Goal: Obtain resource: Download file/media

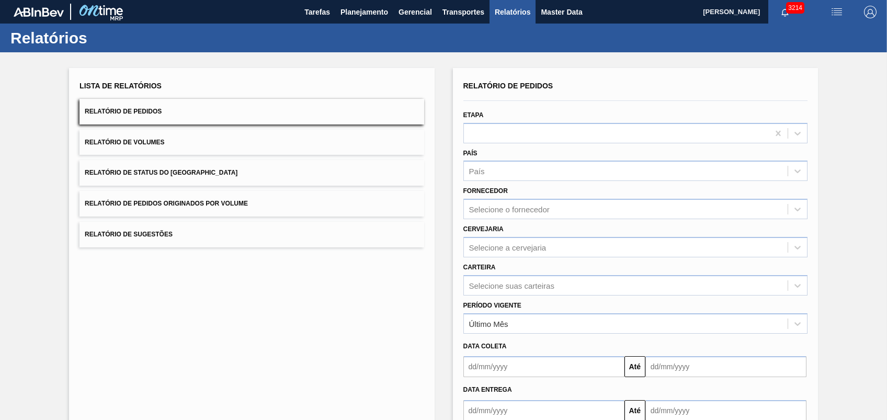
click at [155, 205] on span "Relatório de Pedidos Originados por Volume" at bounding box center [166, 203] width 163 height 7
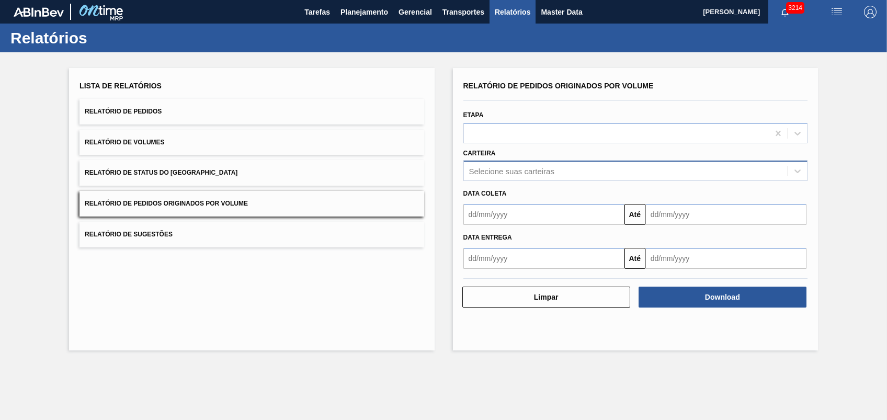
click at [554, 178] on div "Selecione suas carteiras" at bounding box center [626, 171] width 324 height 15
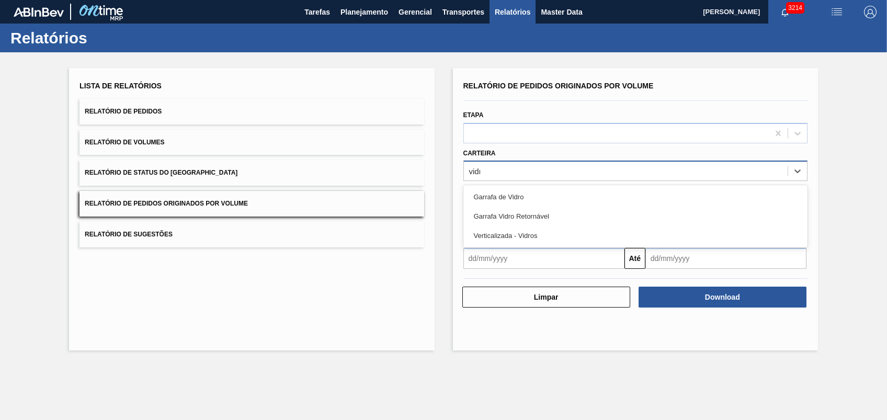
type input "vidro"
drag, startPoint x: 556, startPoint y: 197, endPoint x: 550, endPoint y: 204, distance: 9.6
click at [556, 197] on div "Garrafa de Vidro" at bounding box center [635, 196] width 344 height 19
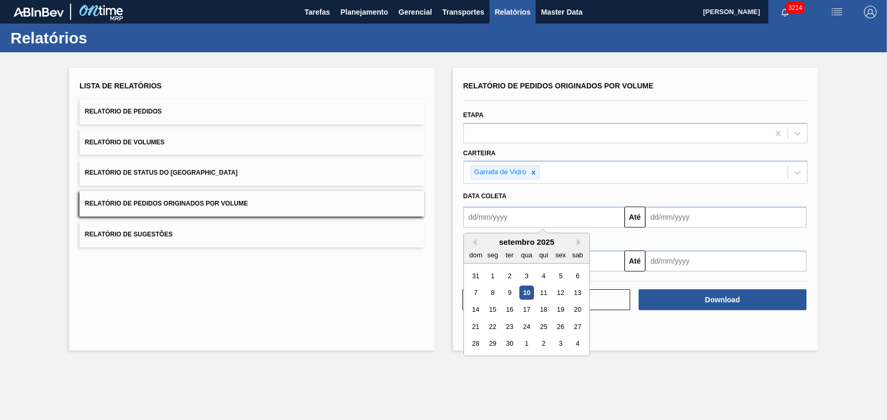
click at [504, 218] on input "text" at bounding box center [543, 217] width 161 height 21
drag, startPoint x: 404, startPoint y: 290, endPoint x: 451, endPoint y: 280, distance: 47.6
click at [402, 290] on div "Lista de Relatórios Relatório de Pedidos Relatório de Volumes Relatório de Stat…" at bounding box center [251, 209] width 365 height 282
click at [618, 215] on div "Até" at bounding box center [635, 216] width 352 height 24
click at [603, 217] on input "text" at bounding box center [543, 217] width 161 height 21
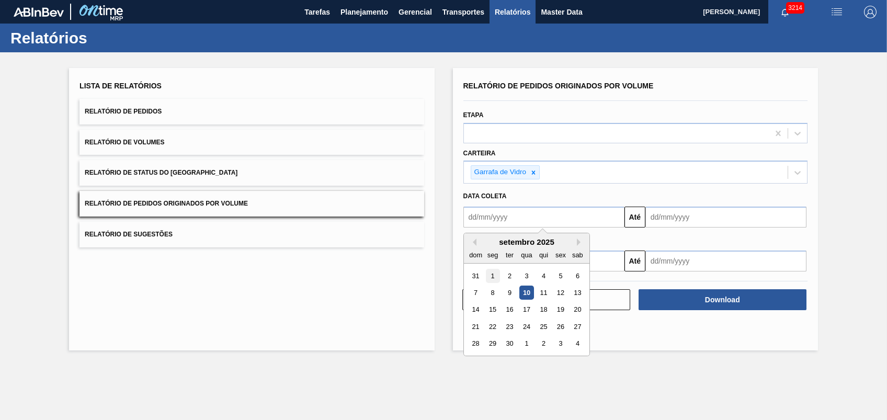
click at [494, 275] on div "1" at bounding box center [492, 276] width 14 height 14
type input "[DATE]"
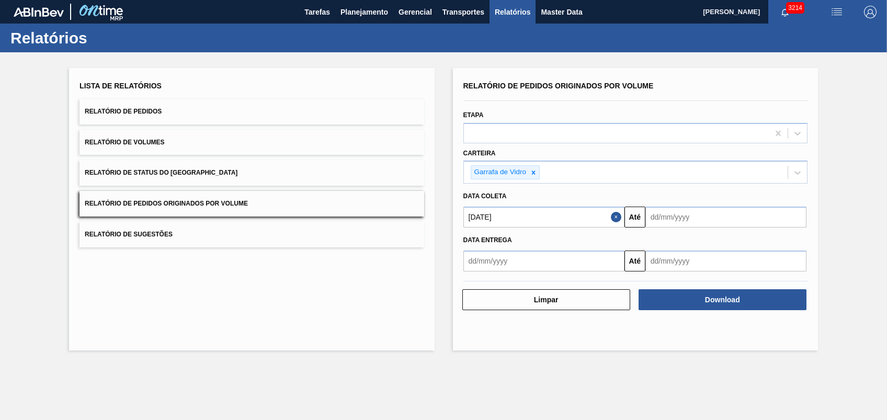
click at [670, 235] on div "Data entrega" at bounding box center [635, 240] width 352 height 15
click at [680, 227] on div "Data entrega Até" at bounding box center [635, 249] width 352 height 44
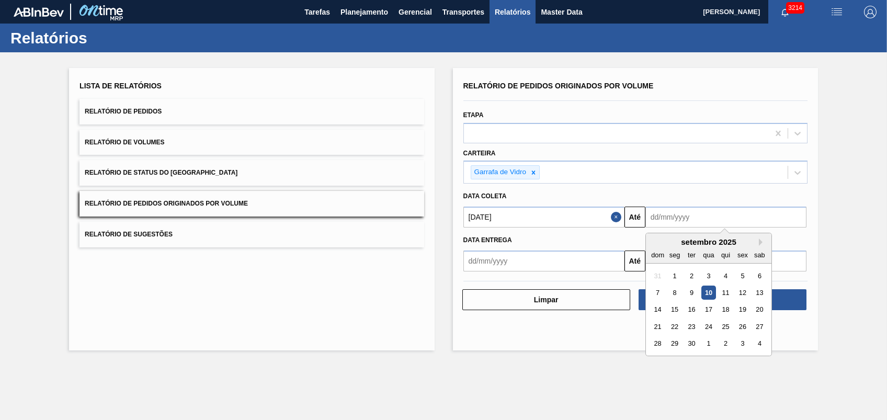
click at [681, 213] on input "text" at bounding box center [725, 217] width 161 height 21
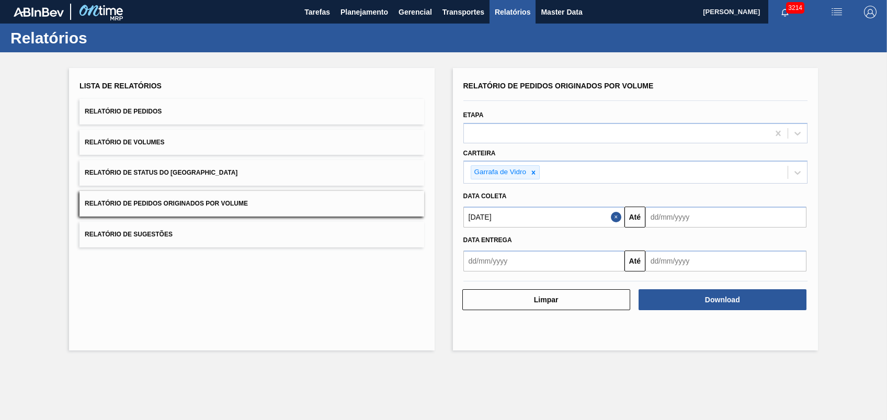
drag, startPoint x: 485, startPoint y: 348, endPoint x: 504, endPoint y: 335, distance: 22.9
click at [485, 349] on div "Relatório de Pedidos Originados por Volume Etapa Carteira Garrafa de Vidro Data…" at bounding box center [635, 209] width 365 height 282
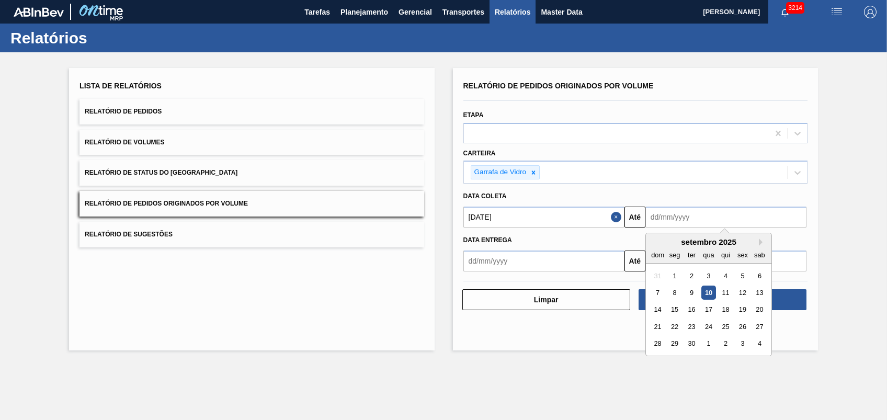
click at [766, 218] on input "text" at bounding box center [725, 217] width 161 height 21
click at [726, 293] on div "11" at bounding box center [725, 292] width 14 height 14
type input "[DATE]"
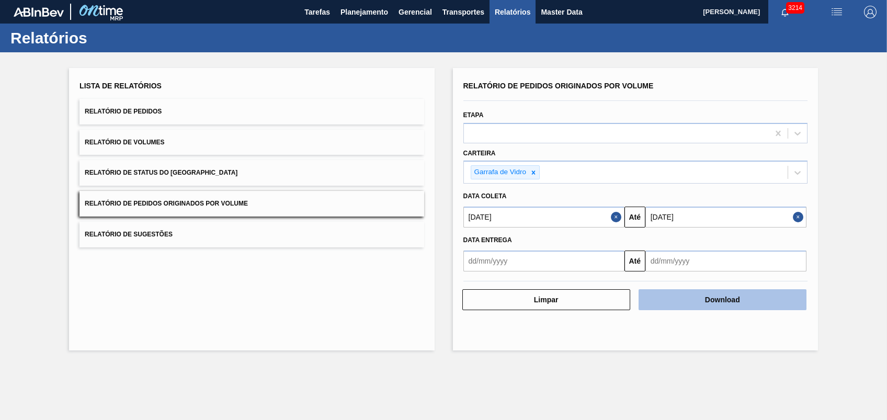
click at [683, 295] on button "Download" at bounding box center [722, 299] width 168 height 21
